Goal: Transaction & Acquisition: Purchase product/service

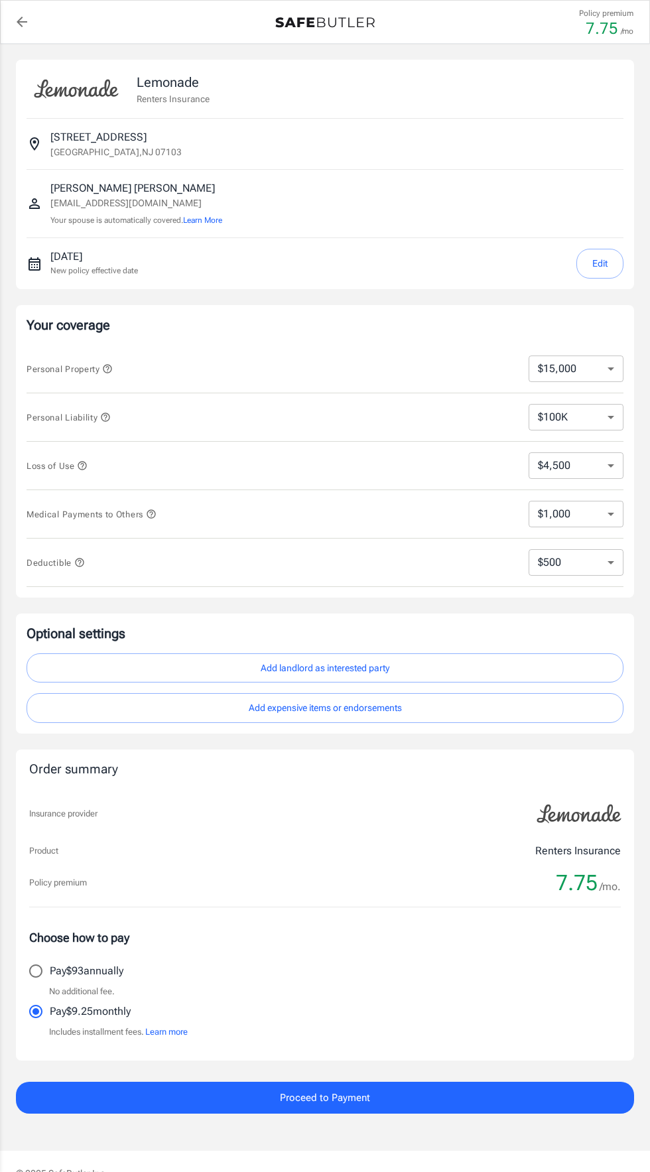
select select "15000"
select select "500"
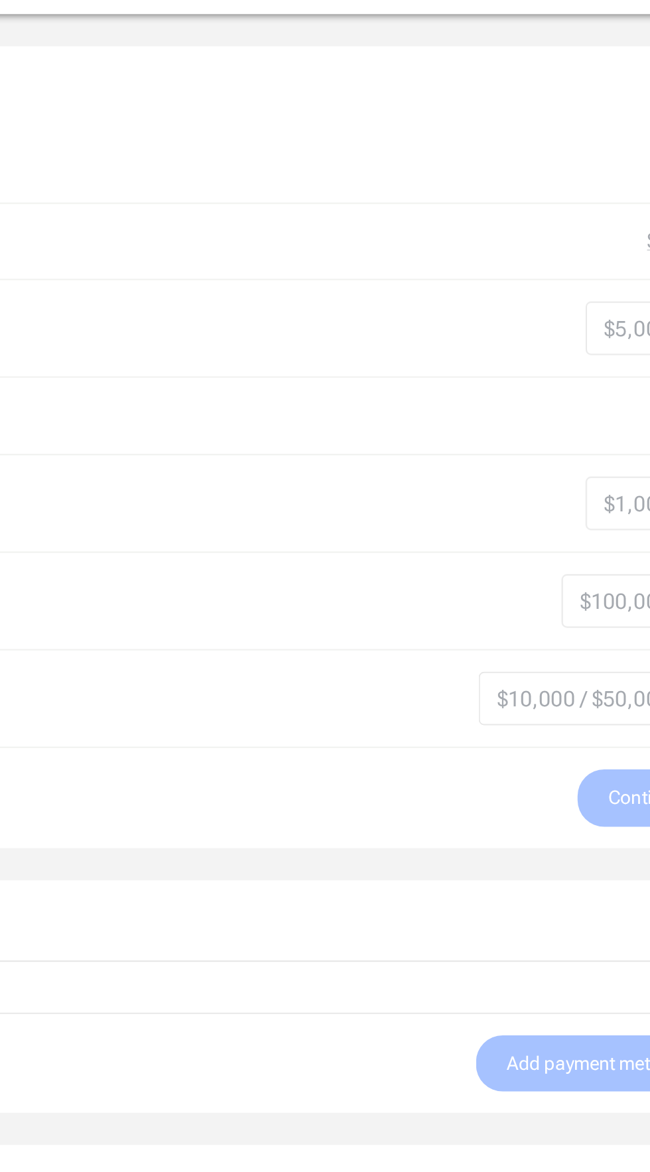
click at [407, 257] on div "Coverage options Deductible $500 Loss of Use $1,000 Personal Property $5,000 50…" at bounding box center [325, 794] width 618 height 398
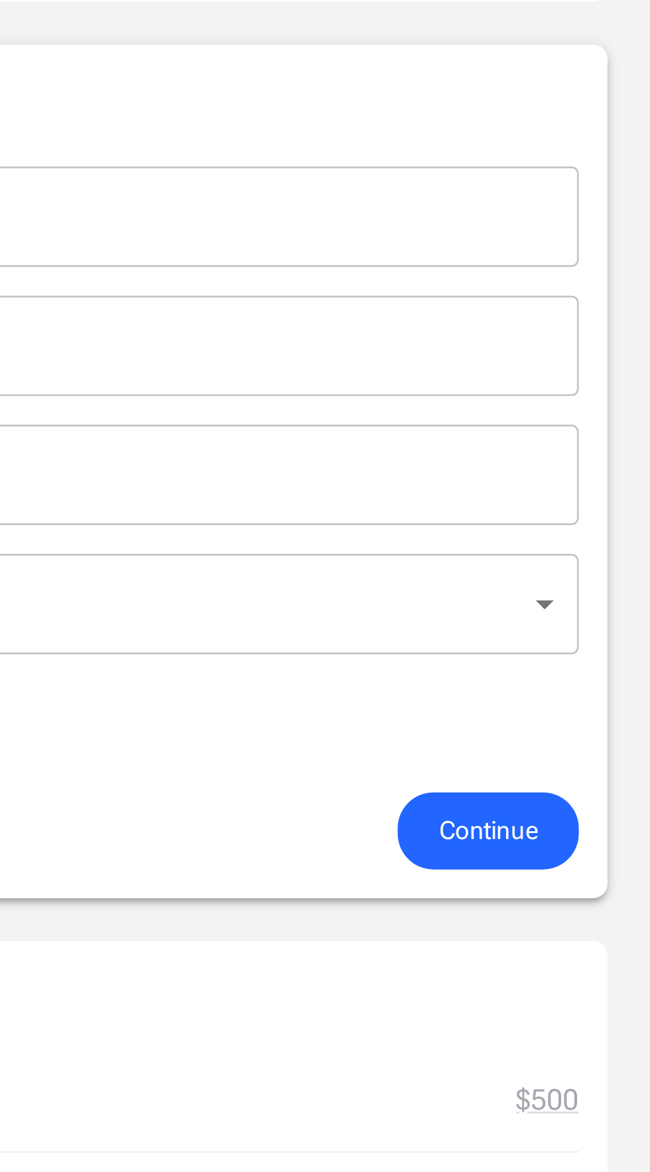
click at [620, 257] on body "Policy premium $ 9.25 /mo Liberty Mutual Renters Insurance 593 S 19TH ST NEWARK…" at bounding box center [325, 880] width 650 height 1761
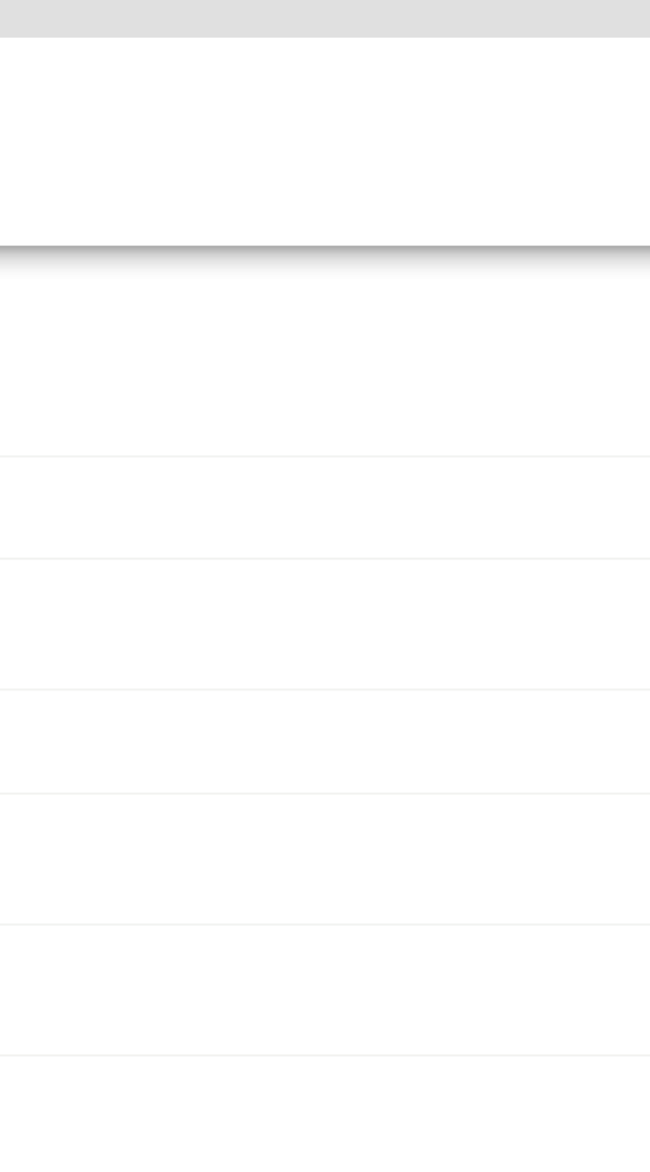
click at [381, 257] on div at bounding box center [325, 586] width 650 height 1172
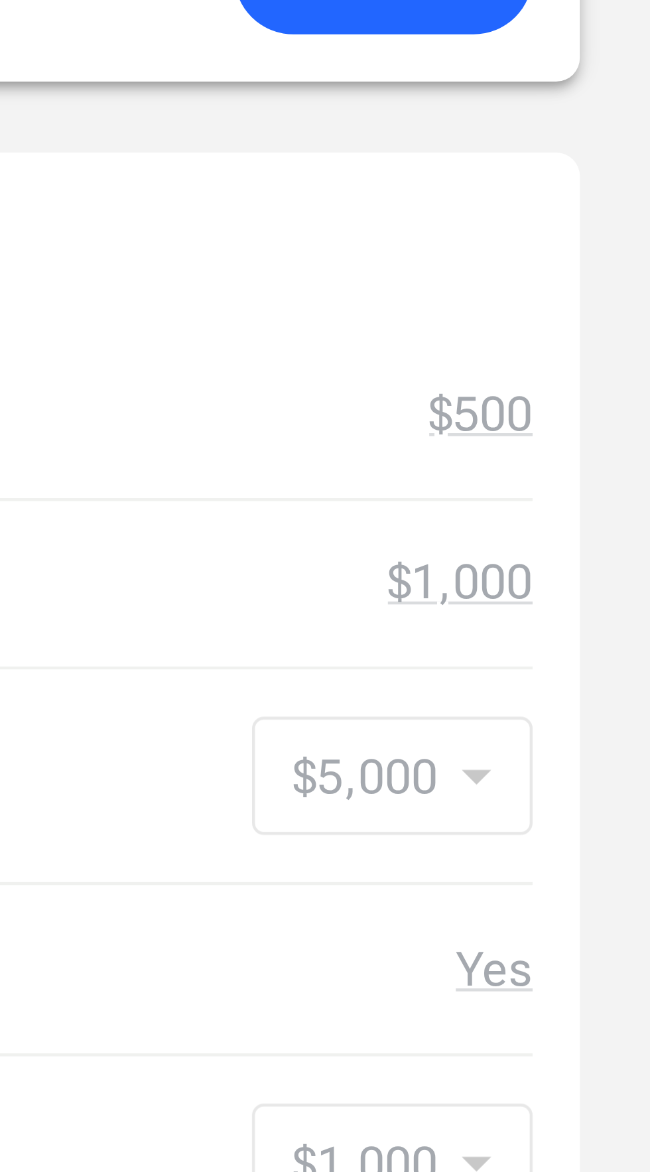
scroll to position [483, 0]
